Goal: Transaction & Acquisition: Download file/media

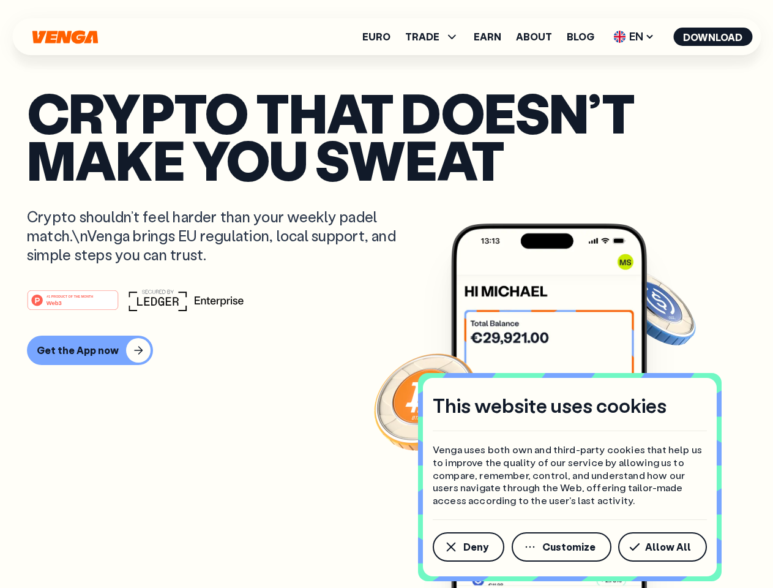
click at [386, 294] on div "#1 PRODUCT OF THE MONTH Web3" at bounding box center [386, 300] width 719 height 22
click at [468, 547] on span "Deny" at bounding box center [475, 547] width 25 height 10
click at [563, 547] on img at bounding box center [549, 428] width 196 height 410
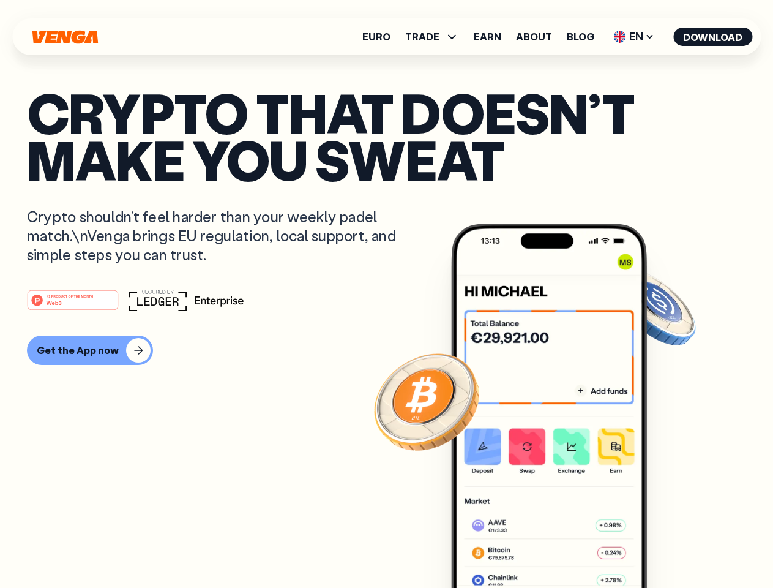
click at [665, 547] on article "Crypto that doesn’t make you sweat Crypto shouldn’t feel harder than your weekl…" at bounding box center [386, 318] width 719 height 459
click at [436, 37] on span "TRADE" at bounding box center [422, 37] width 34 height 10
click at [634, 37] on span "EN" at bounding box center [634, 37] width 50 height 20
click at [713, 37] on button "Download" at bounding box center [712, 37] width 79 height 18
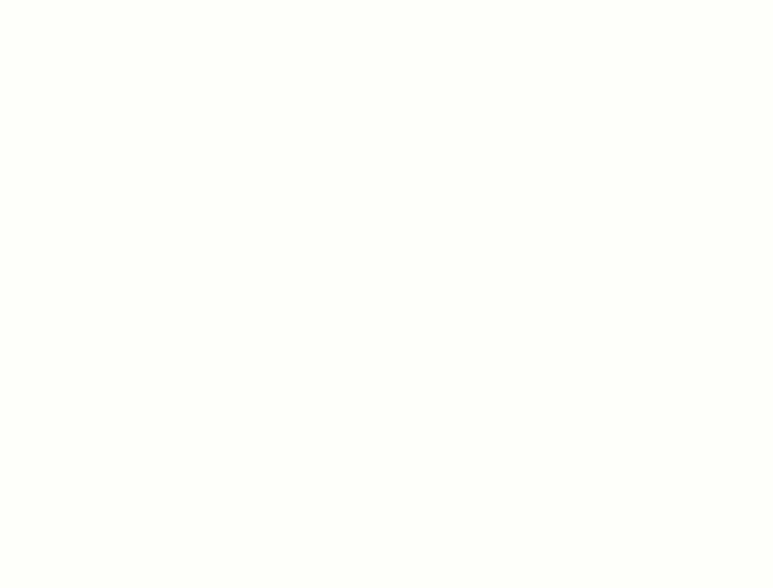
click at [386, 0] on html "This website uses cookies Venga uses both own and third-party cookies that help…" at bounding box center [386, 0] width 773 height 0
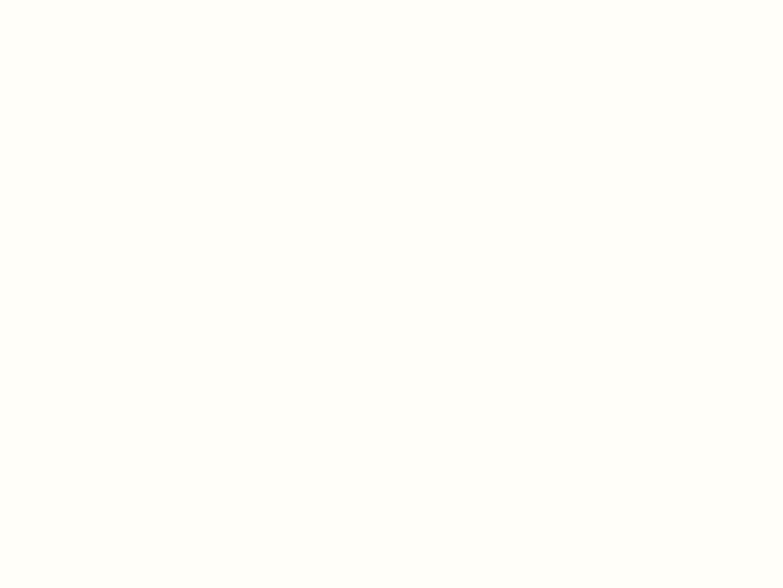
click at [88, 0] on html "This website uses cookies Venga uses both own and third-party cookies that help…" at bounding box center [391, 0] width 783 height 0
click at [75, 0] on html "This website uses cookies Venga uses both own and third-party cookies that help…" at bounding box center [391, 0] width 783 height 0
